Goal: Information Seeking & Learning: Learn about a topic

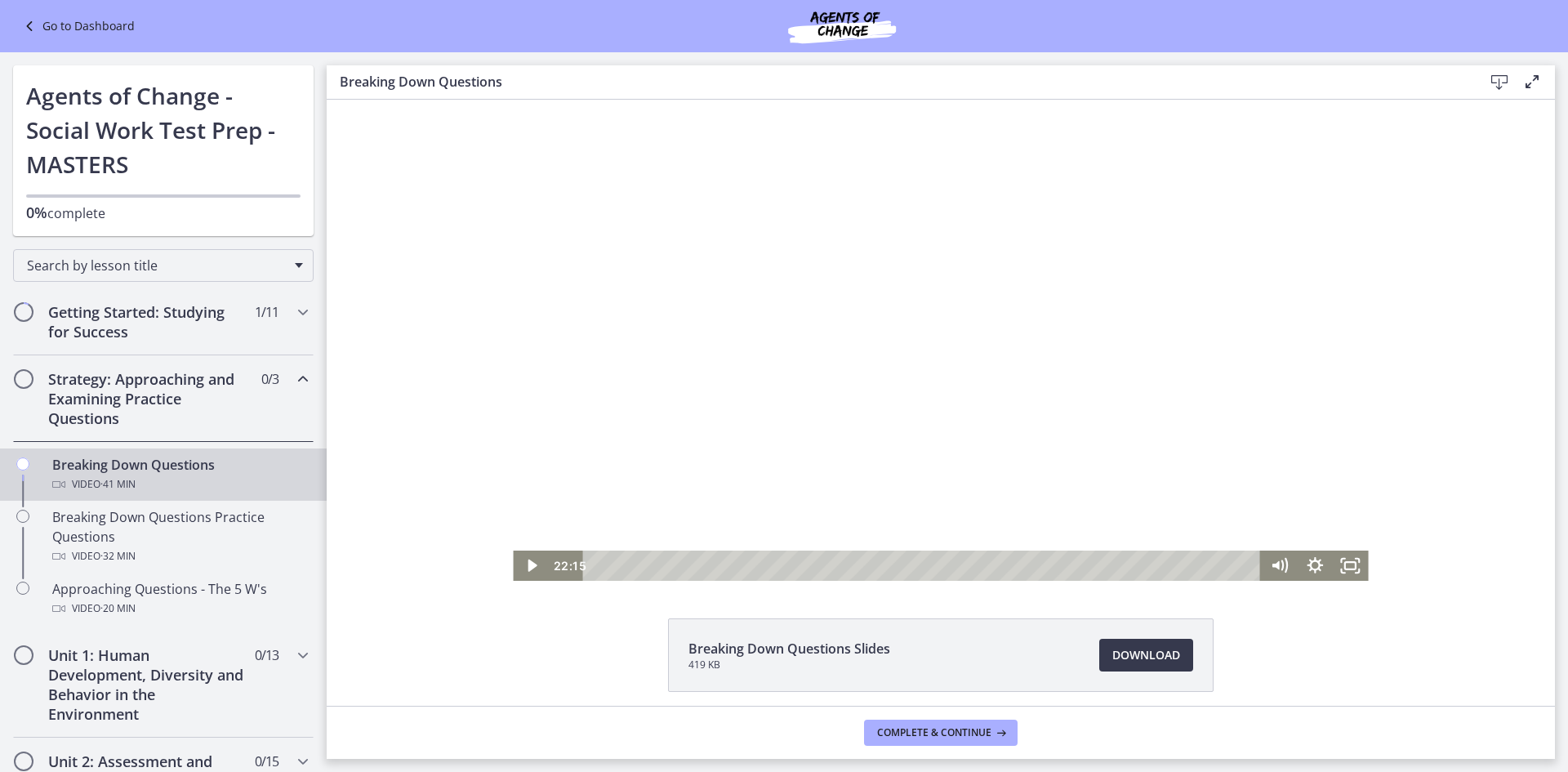
scroll to position [251, 0]
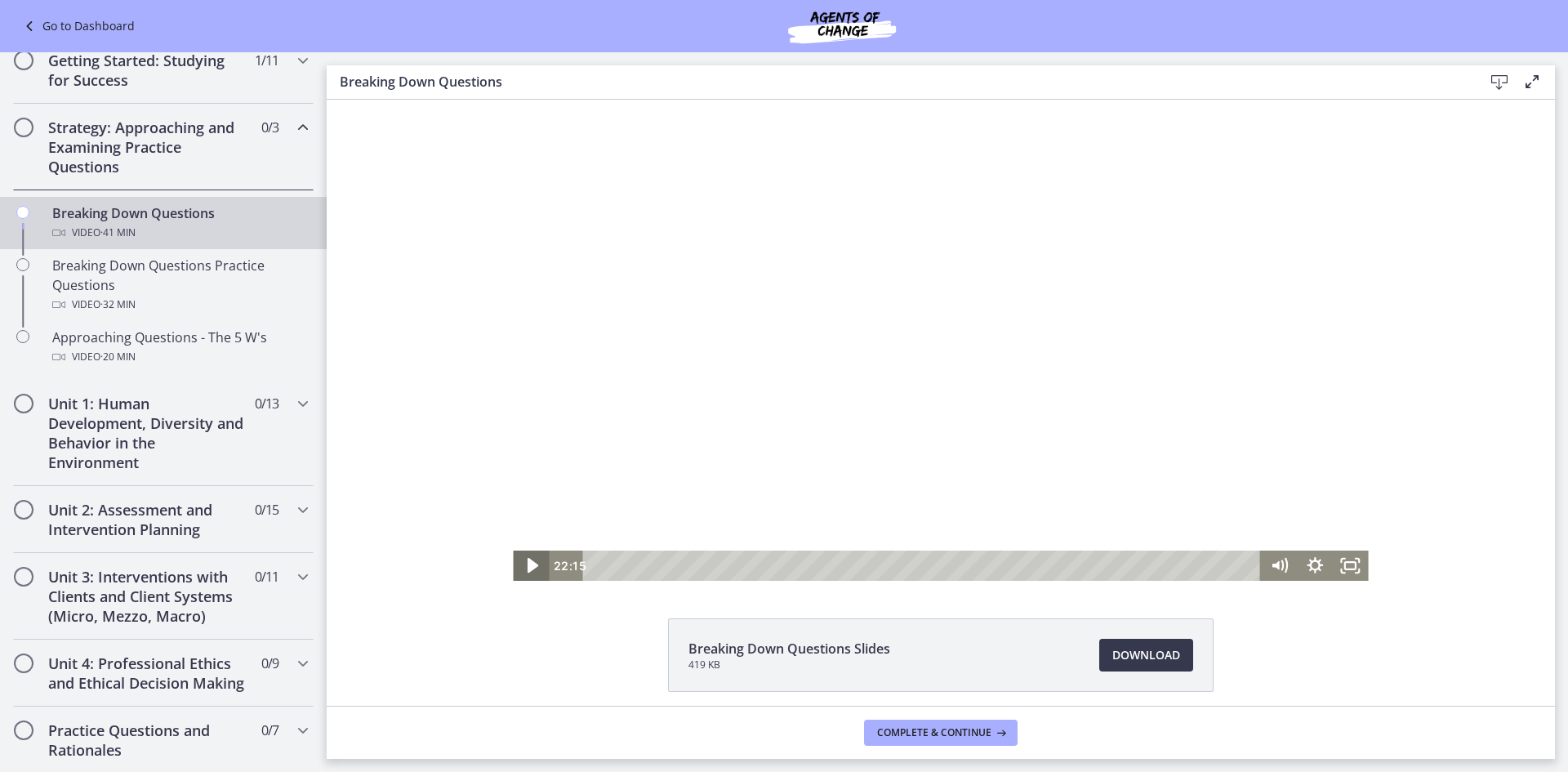
click at [530, 565] on icon "Play Video" at bounding box center [532, 565] width 42 height 36
click at [1270, 486] on div "Volume" at bounding box center [1280, 502] width 36 height 98
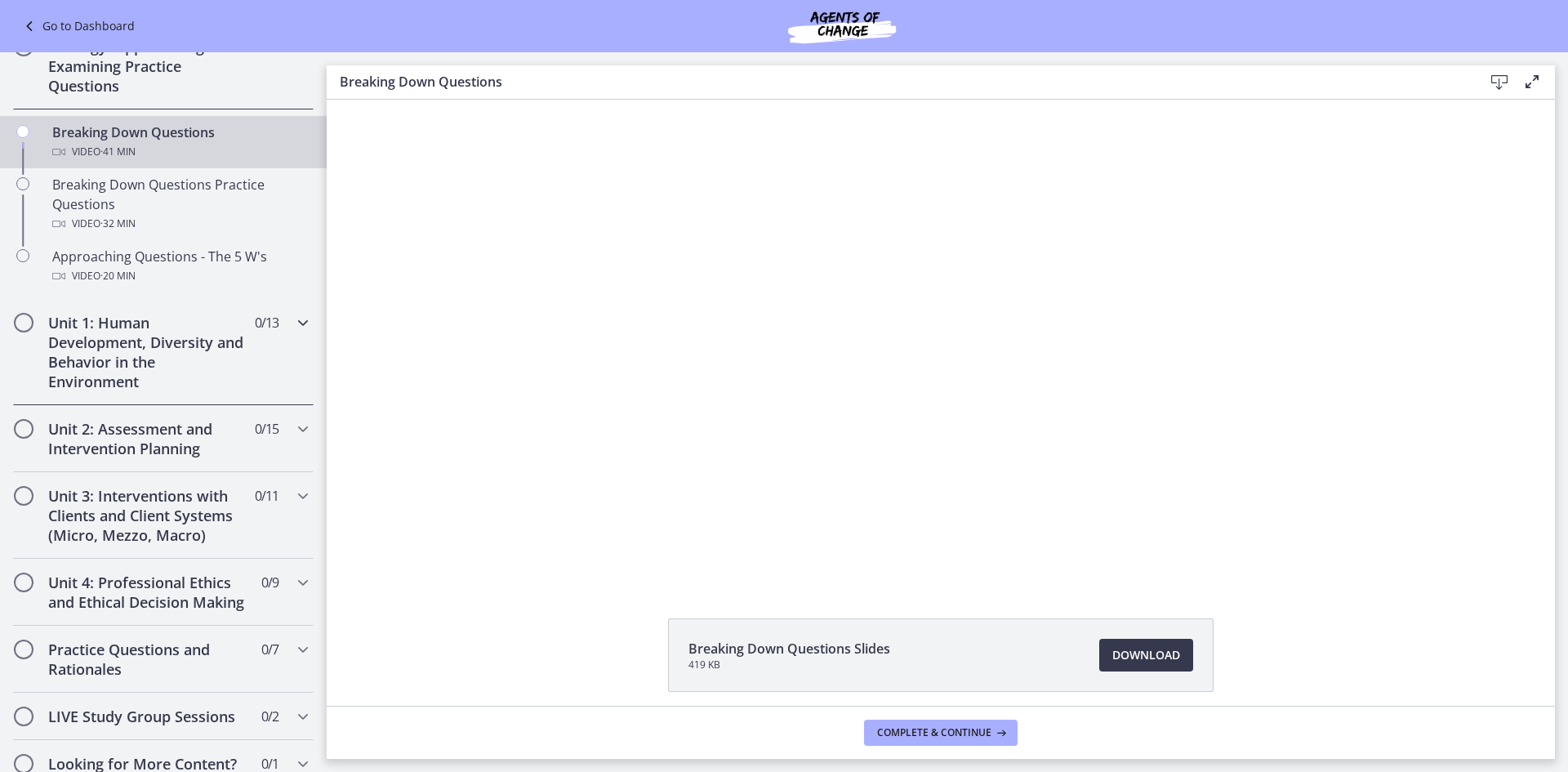
scroll to position [333, 0]
click at [156, 343] on h2 "Unit 1: Human Development, Diversity and Behavior in the Environment" at bounding box center [148, 351] width 200 height 78
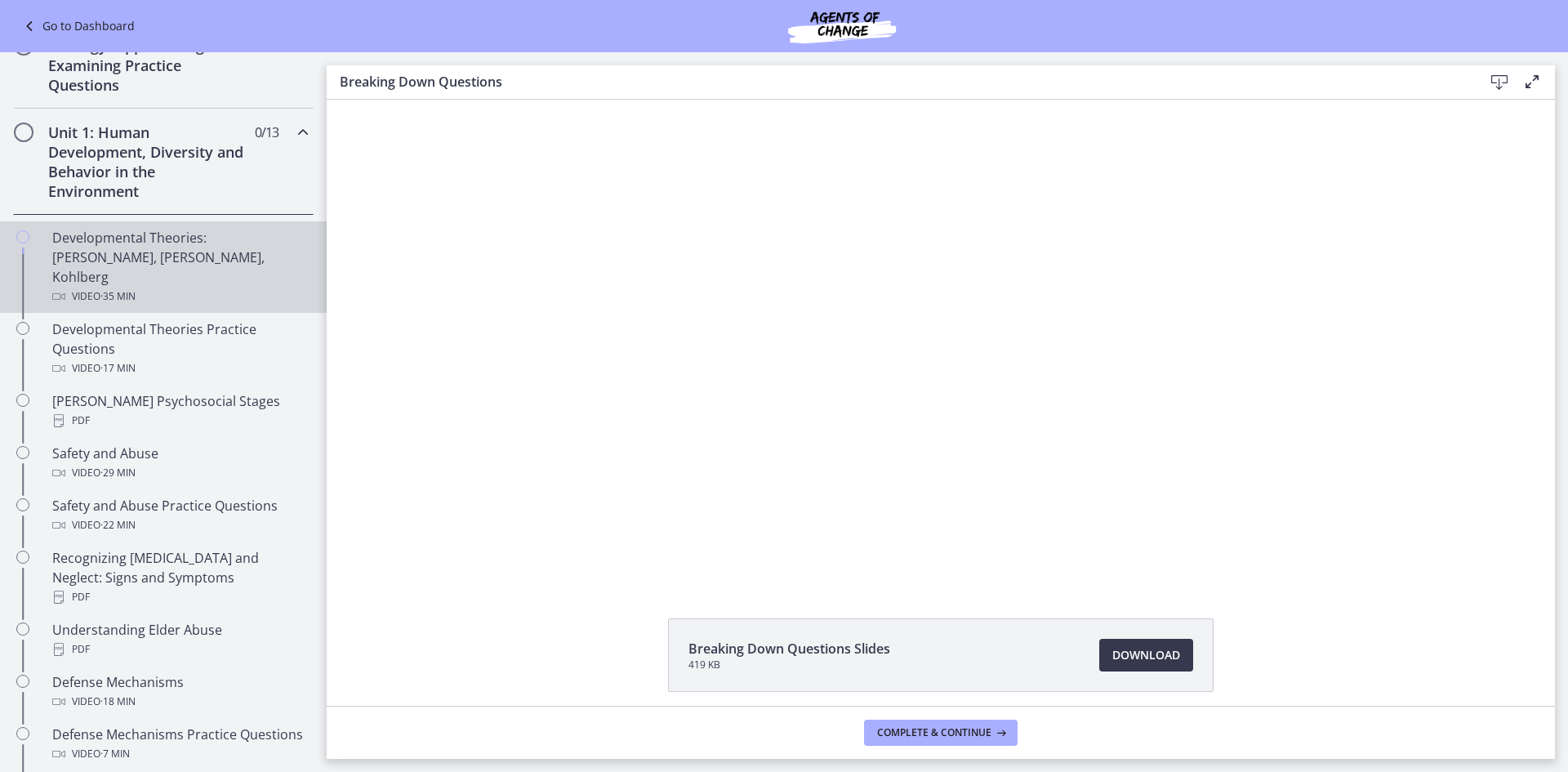
click at [142, 261] on div "Developmental Theories: [PERSON_NAME], [PERSON_NAME], Kohlberg Video · 35 min" at bounding box center [180, 267] width 255 height 78
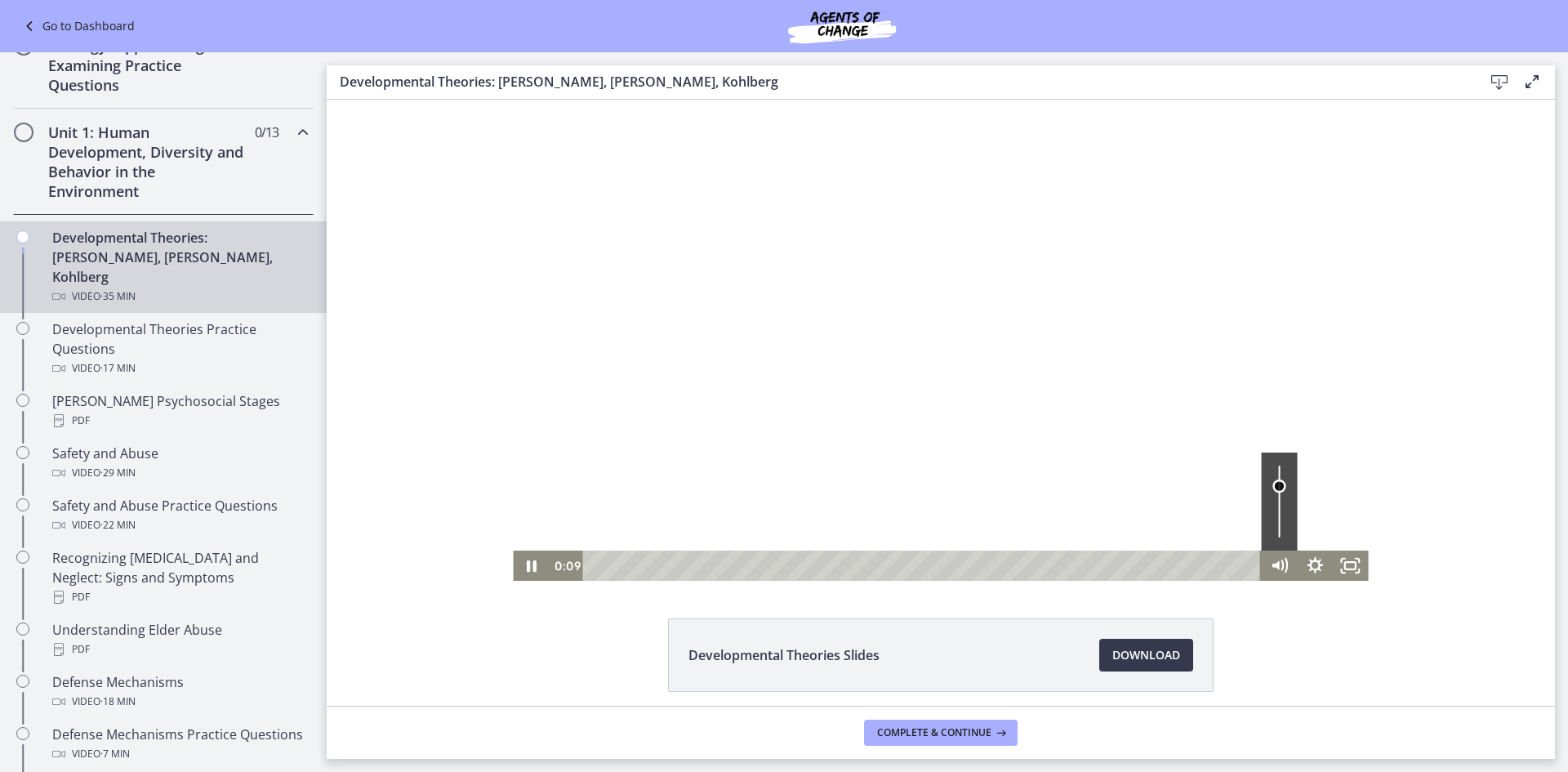
click at [1270, 477] on div "Volume" at bounding box center [1279, 486] width 23 height 23
click at [839, 281] on div at bounding box center [940, 340] width 855 height 481
